Goal: Transaction & Acquisition: Download file/media

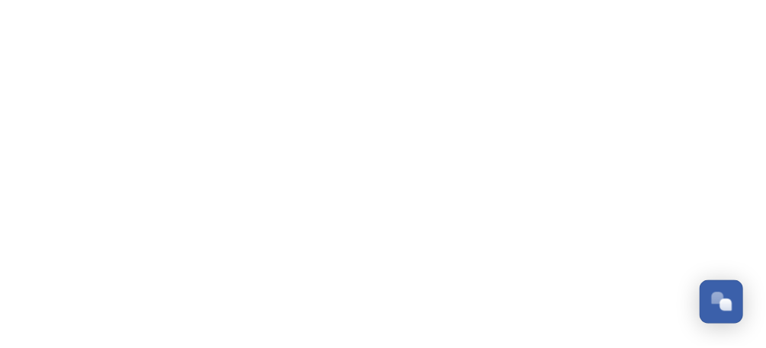
scroll to position [131, 0]
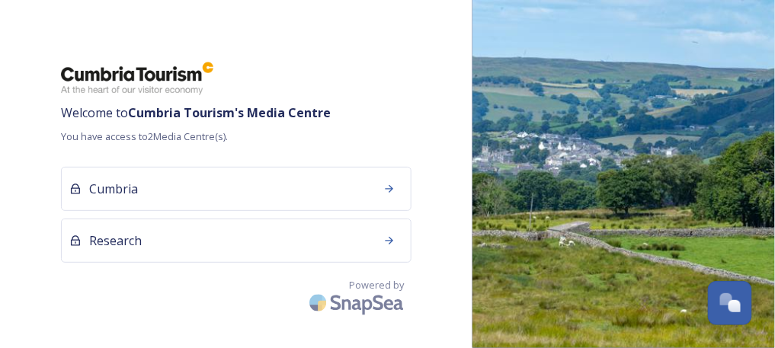
click at [164, 148] on div "Welcome to Cumbria Tourism 's Media Centre You have access to 2 Media Centre(s)…" at bounding box center [236, 174] width 473 height 226
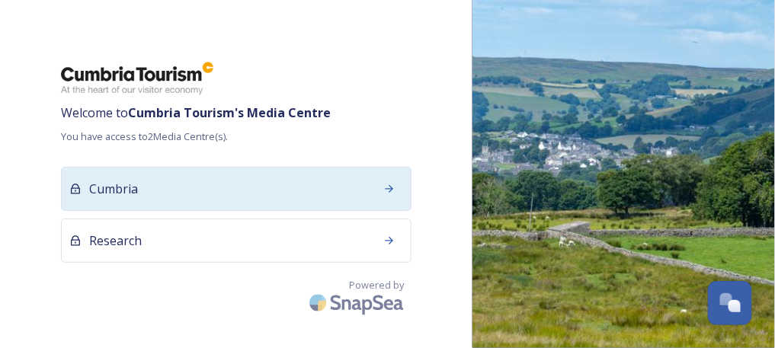
click at [140, 183] on div "Cumbria" at bounding box center [236, 189] width 351 height 44
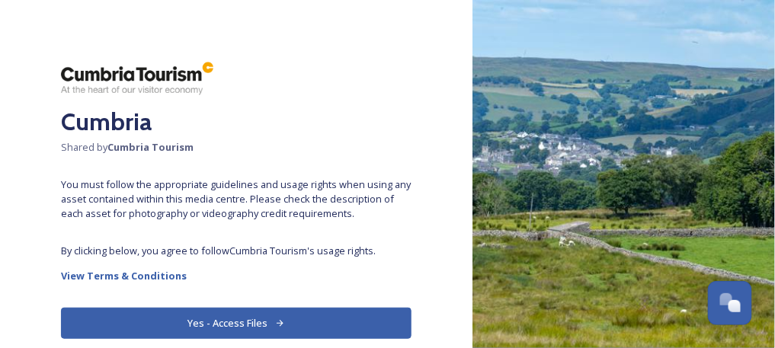
click at [201, 326] on button "Yes - Access Files" at bounding box center [236, 323] width 351 height 31
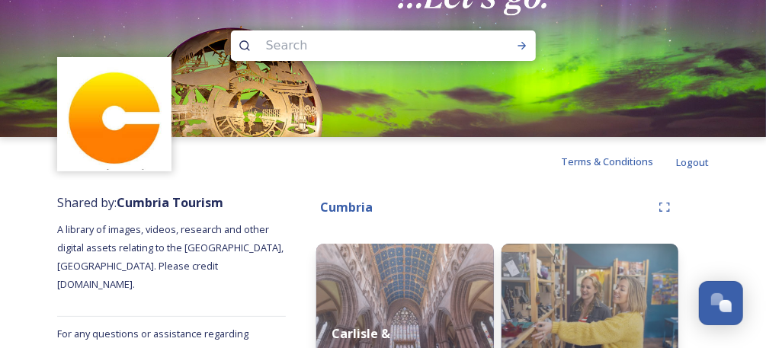
click at [348, 51] on input at bounding box center [362, 46] width 209 height 34
type input "skate"
click at [517, 41] on icon at bounding box center [522, 46] width 12 height 12
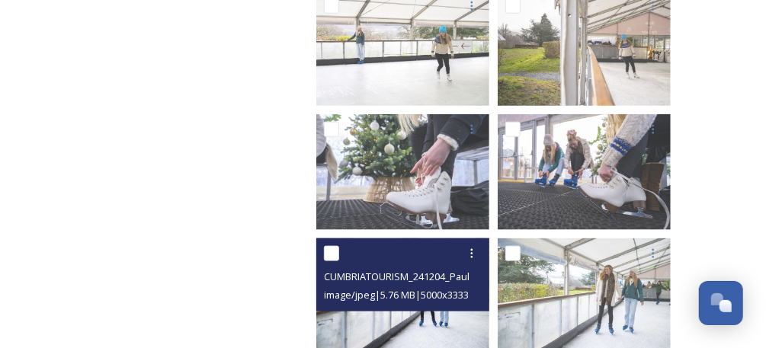
scroll to position [742, 0]
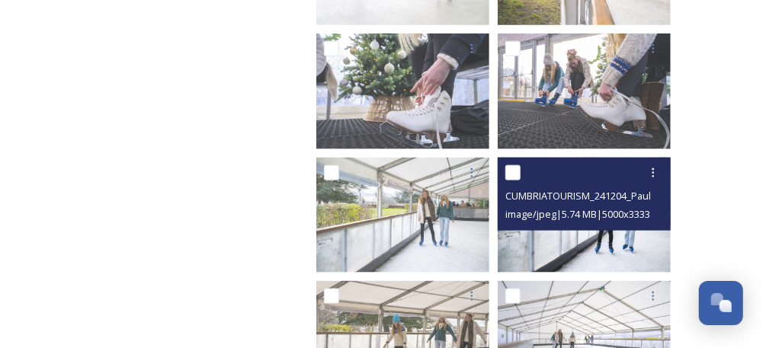
click at [525, 252] on img at bounding box center [584, 215] width 173 height 115
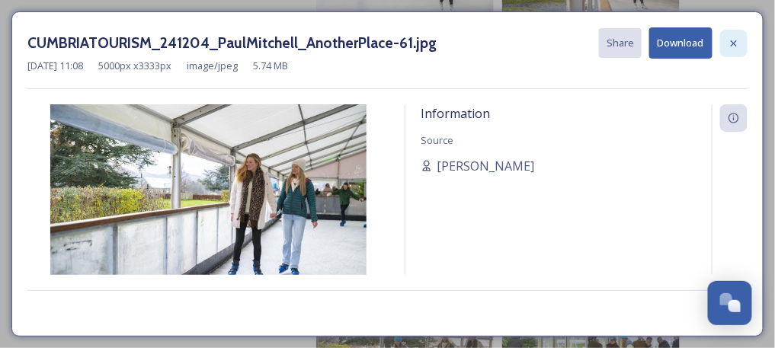
click at [738, 43] on icon at bounding box center [734, 43] width 12 height 12
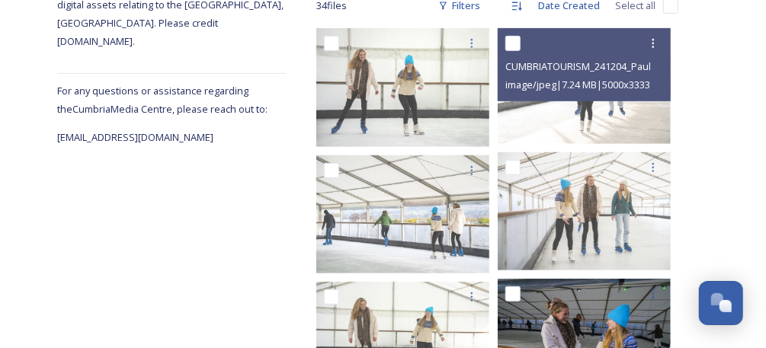
scroll to position [178, 0]
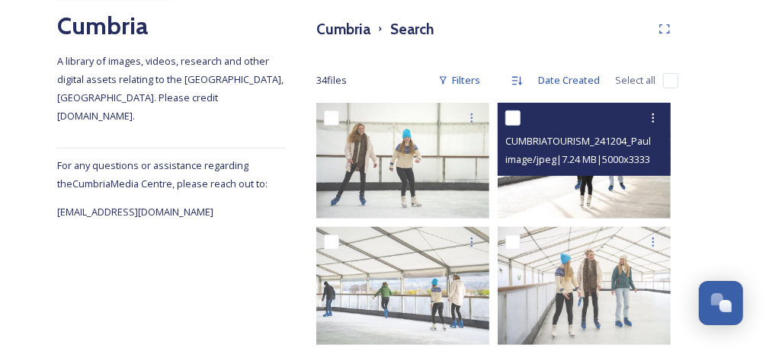
click at [600, 200] on img at bounding box center [584, 160] width 173 height 115
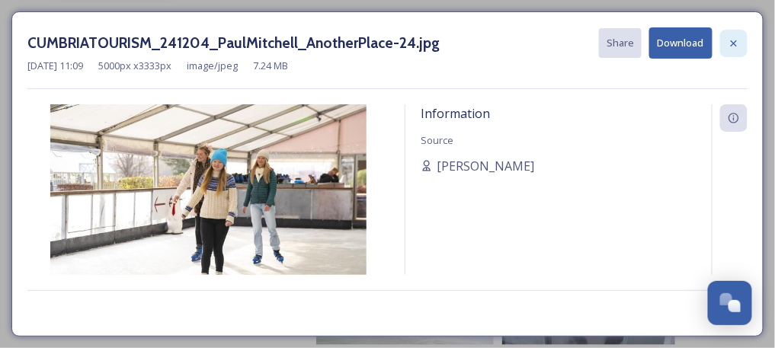
click at [733, 44] on icon at bounding box center [734, 43] width 6 height 6
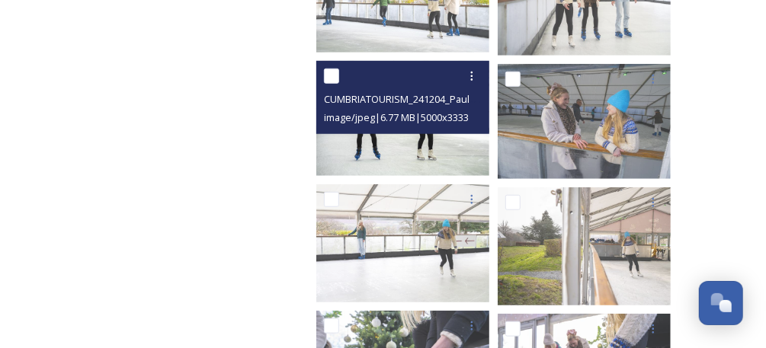
scroll to position [483, 0]
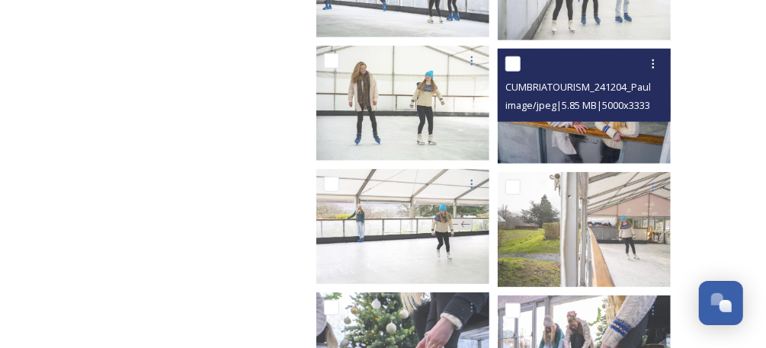
click at [617, 109] on span "image/jpeg | 5.85 MB | 5000 x 3333" at bounding box center [577, 105] width 145 height 14
click at [617, 133] on img at bounding box center [584, 106] width 173 height 115
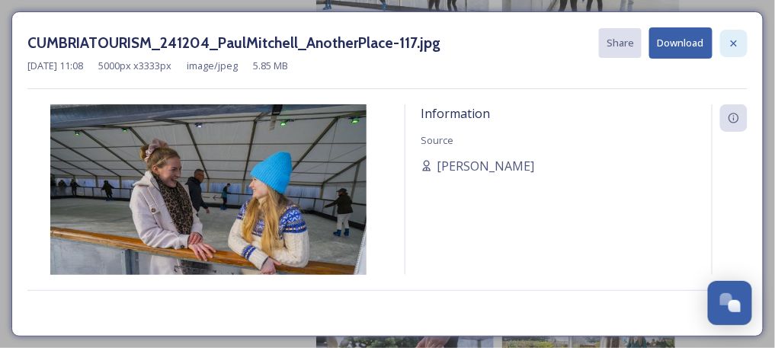
click at [733, 43] on icon at bounding box center [734, 43] width 12 height 12
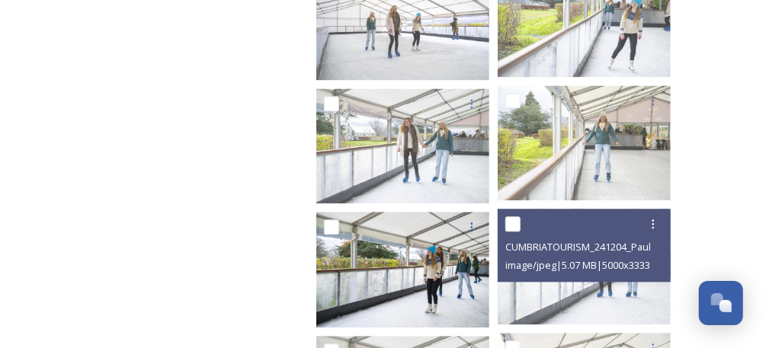
scroll to position [1364, 0]
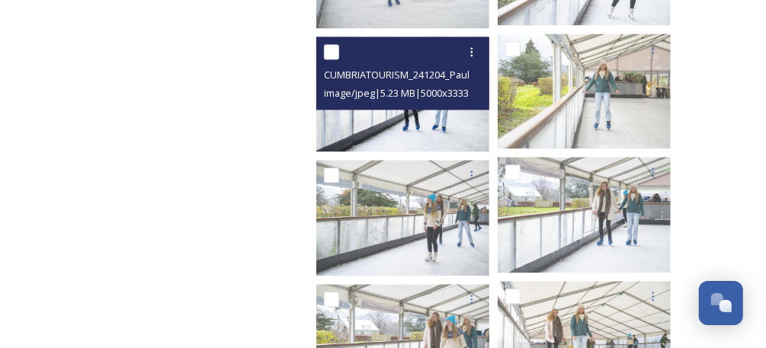
click at [418, 130] on img at bounding box center [402, 94] width 173 height 115
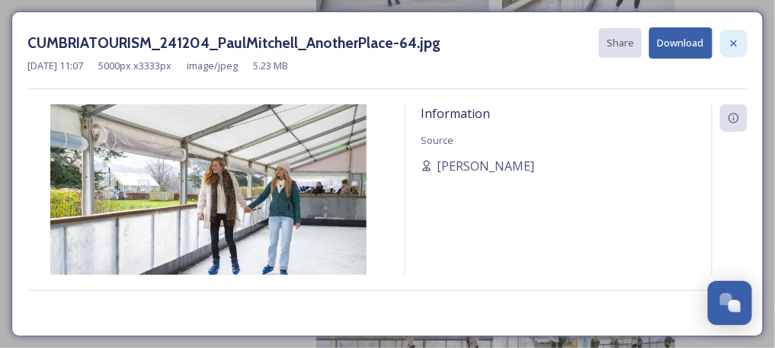
click at [731, 40] on icon at bounding box center [734, 43] width 12 height 12
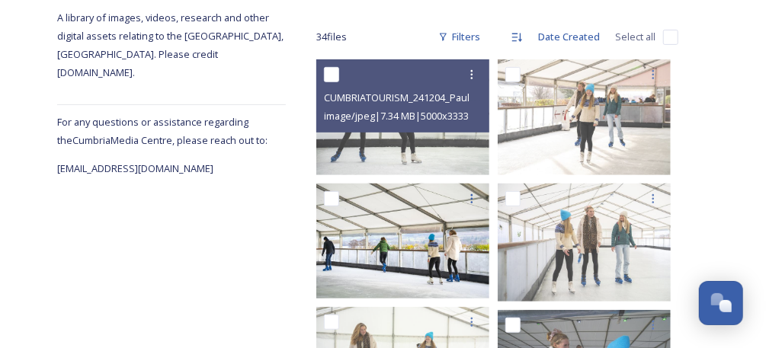
scroll to position [145, 0]
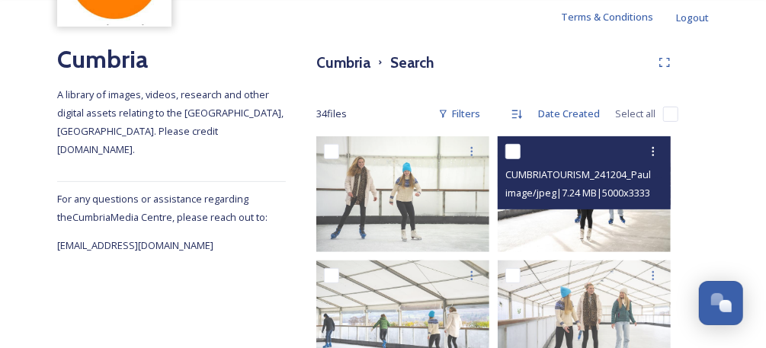
click at [620, 220] on img at bounding box center [584, 193] width 173 height 115
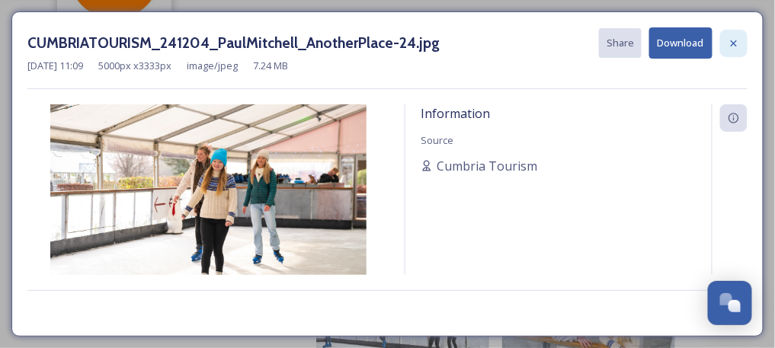
click at [733, 43] on icon at bounding box center [734, 43] width 6 height 6
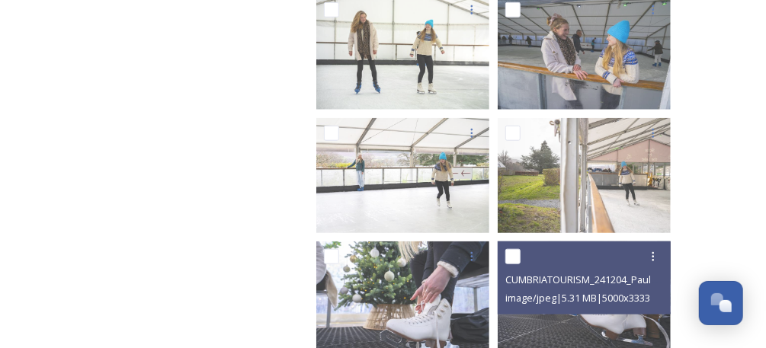
scroll to position [551, 0]
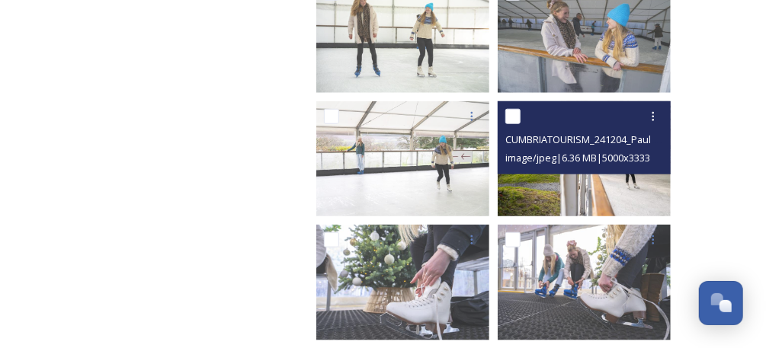
click at [643, 189] on img at bounding box center [584, 158] width 173 height 115
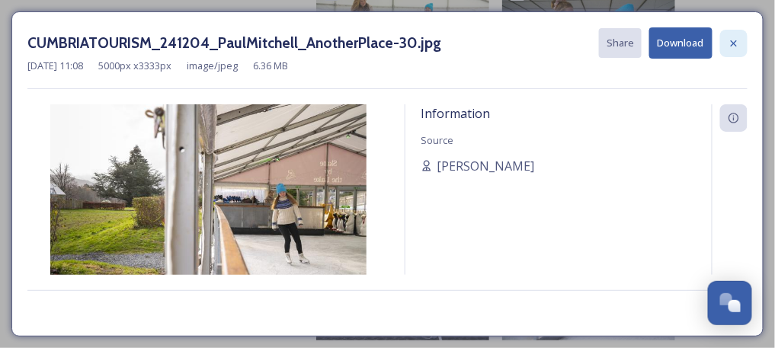
click at [729, 44] on icon at bounding box center [734, 43] width 12 height 12
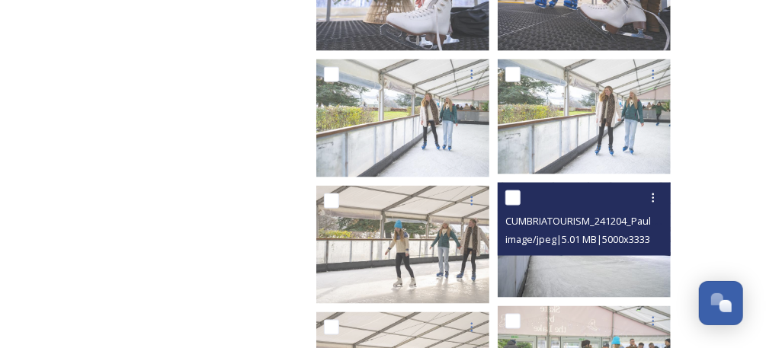
scroll to position [856, 0]
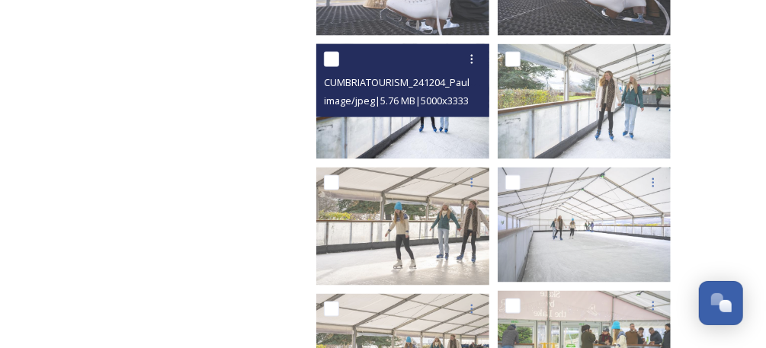
click at [406, 144] on img at bounding box center [402, 101] width 173 height 115
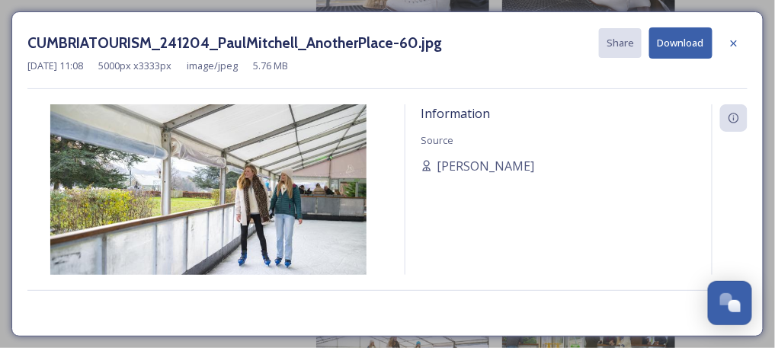
click at [697, 43] on button "Download" at bounding box center [680, 42] width 63 height 31
click at [734, 40] on icon at bounding box center [734, 43] width 6 height 6
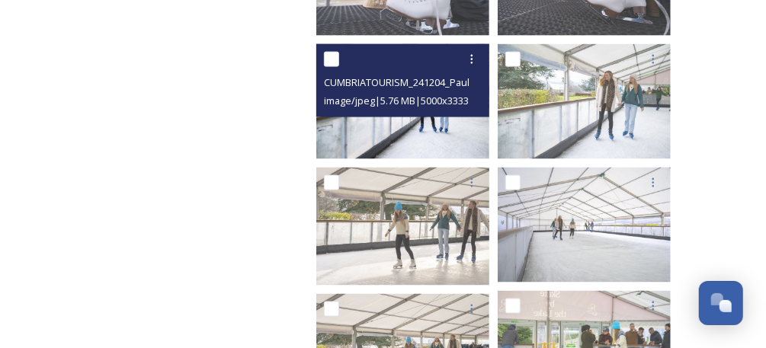
click at [437, 140] on img at bounding box center [402, 101] width 173 height 115
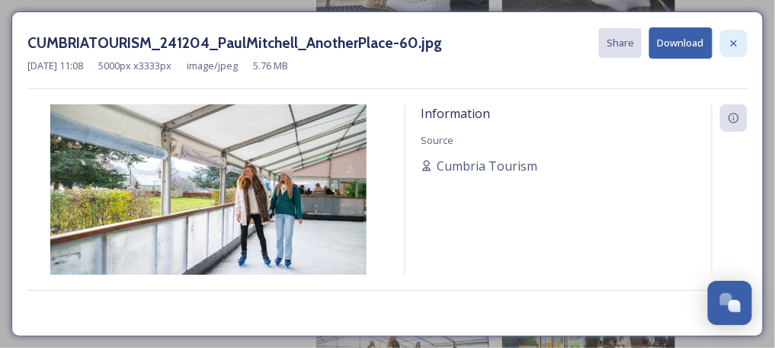
click at [733, 37] on icon at bounding box center [734, 43] width 12 height 12
